Goal: Check status: Check status

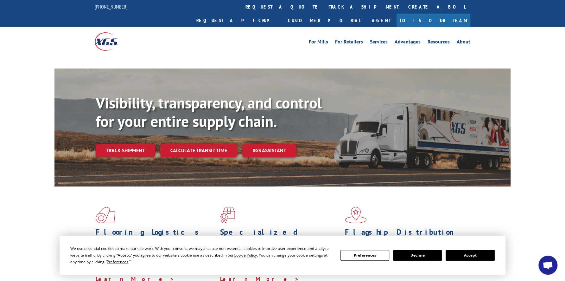
click at [536, 210] on div "Flooring Logistics Solutions As an industry carrier of choice, XGS has brought …" at bounding box center [282, 249] width 565 height 127
click at [324, 9] on link "track a shipment" at bounding box center [363, 7] width 79 height 14
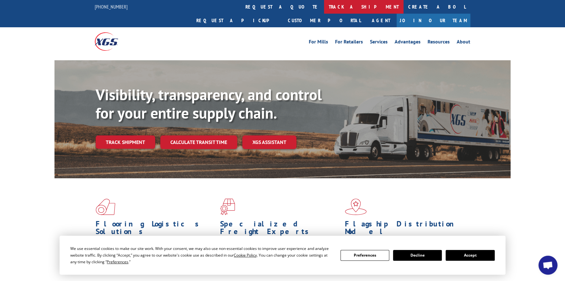
click at [324, 6] on link "track a shipment" at bounding box center [363, 7] width 79 height 14
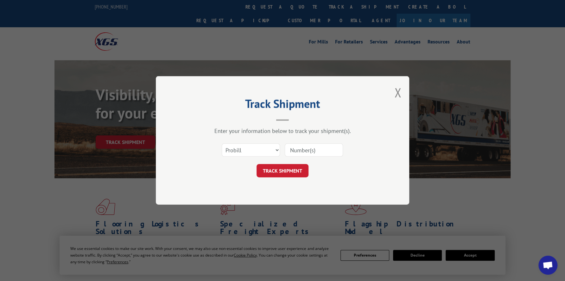
click at [294, 147] on input at bounding box center [314, 149] width 58 height 13
paste input "17479508"
type input "17479508"
click at [300, 169] on button "TRACK SHIPMENT" at bounding box center [282, 170] width 52 height 13
